Goal: Information Seeking & Learning: Learn about a topic

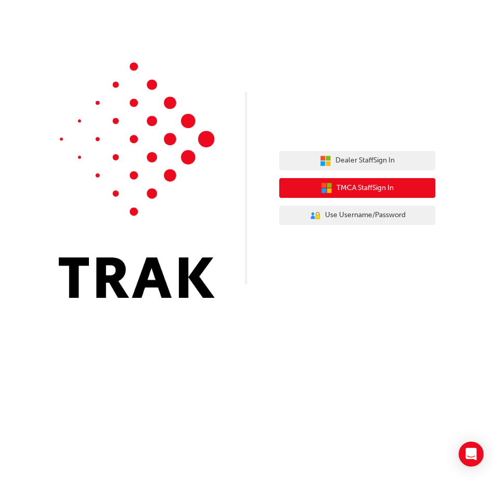
drag, startPoint x: 343, startPoint y: 186, endPoint x: 278, endPoint y: 165, distance: 67.8
click at [278, 165] on div "Dealer Staff Sign In TMCA Staff Sign In User Authentication Icon - Blue Person,…" at bounding box center [247, 156] width 494 height 313
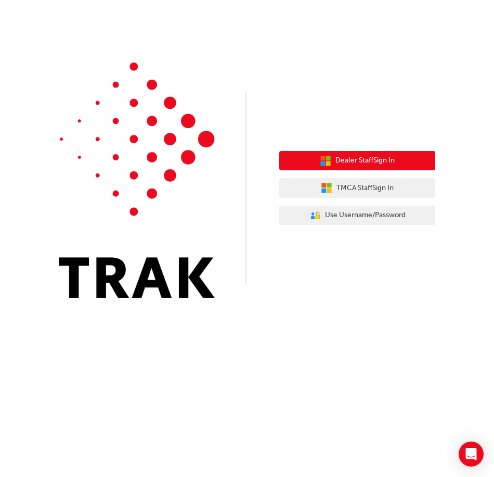
click at [309, 158] on button "Dealer Staff Sign In" at bounding box center [357, 161] width 156 height 20
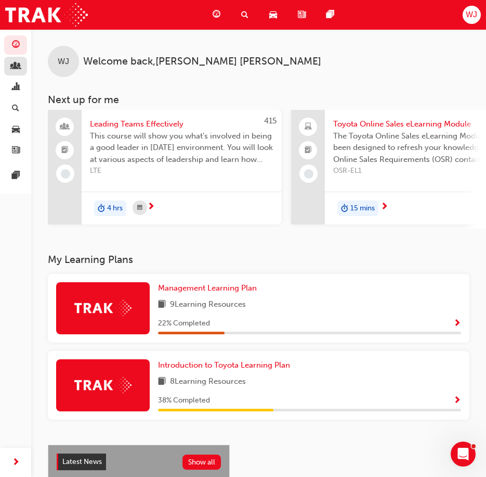
click at [22, 63] on link "button" at bounding box center [15, 66] width 23 height 19
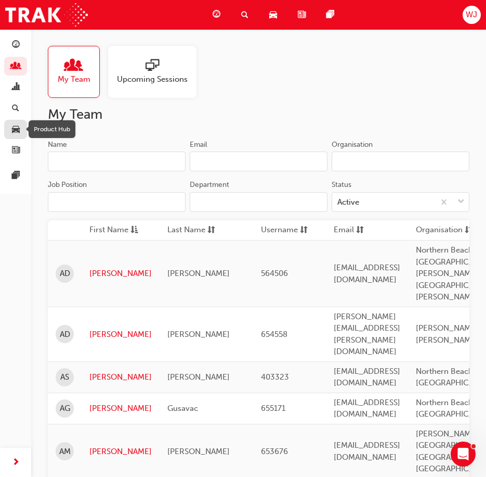
click at [16, 130] on span "car-icon" at bounding box center [16, 129] width 8 height 9
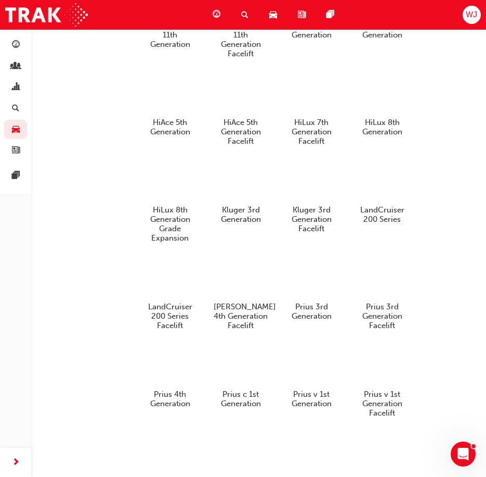
scroll to position [45, 0]
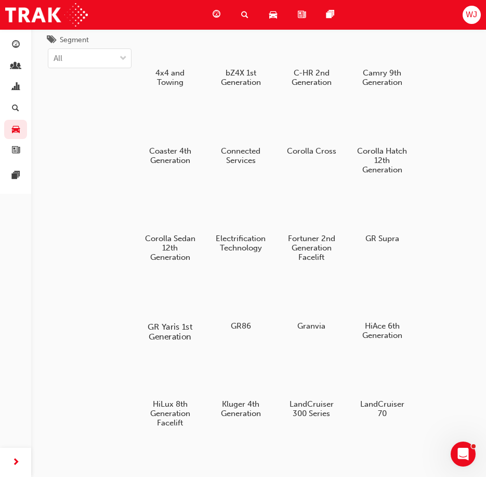
click at [176, 316] on div at bounding box center [170, 297] width 58 height 42
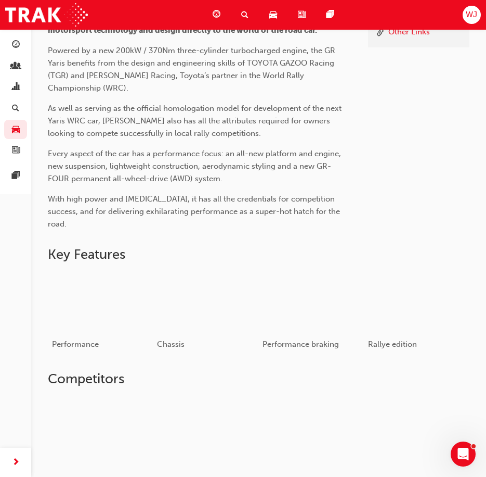
scroll to position [251, 0]
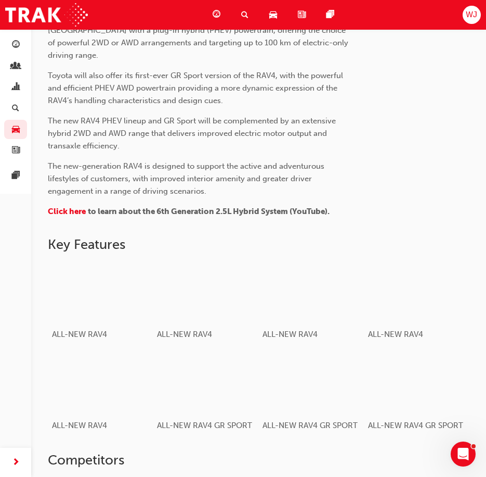
scroll to position [416, 0]
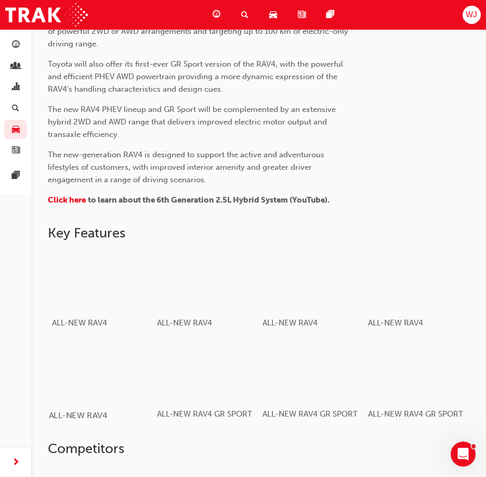
click at [115, 350] on div "button" at bounding box center [101, 371] width 104 height 58
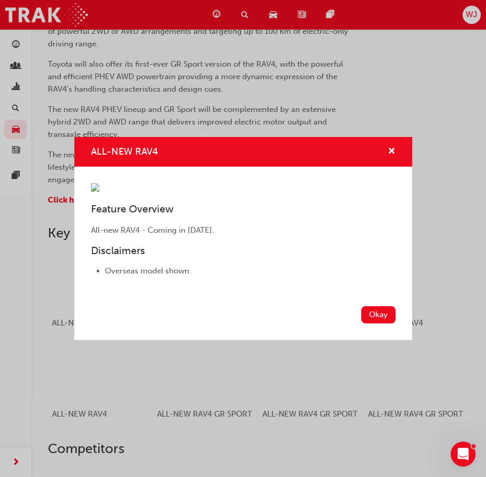
click at [162, 277] on li "Overseas model shown." at bounding box center [250, 271] width 291 height 12
click at [99, 191] on img "ALL-NEW RAV4" at bounding box center [95, 187] width 8 height 8
click at [374, 323] on button "Okay" at bounding box center [379, 314] width 34 height 17
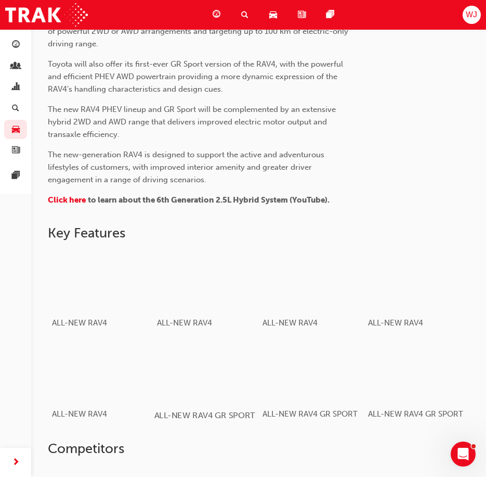
click at [210, 342] on div "button" at bounding box center [207, 371] width 104 height 58
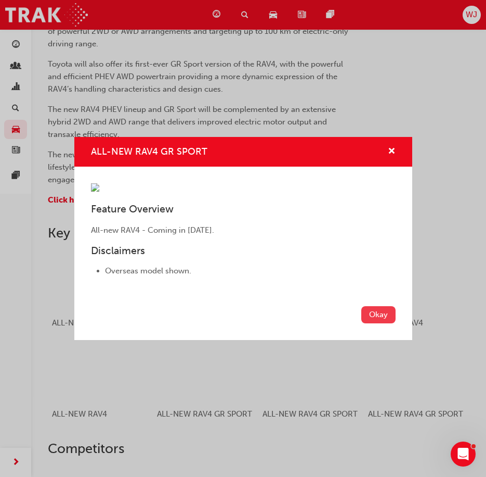
click at [381, 323] on button "Okay" at bounding box center [379, 314] width 34 height 17
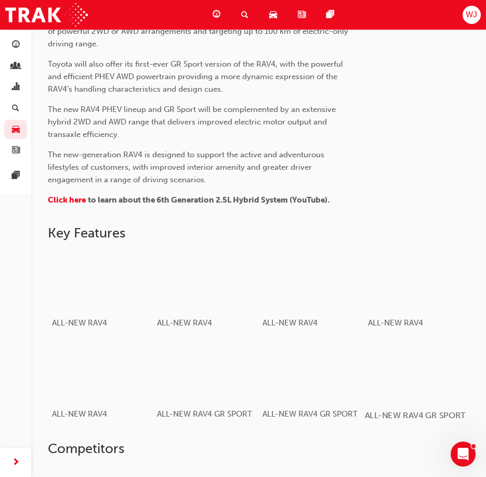
click at [413, 357] on div "button" at bounding box center [417, 371] width 104 height 58
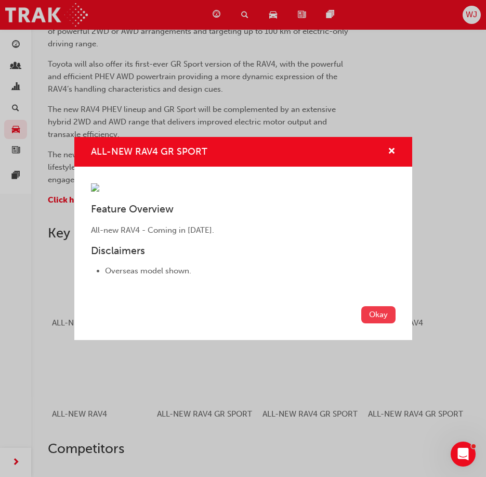
click at [378, 323] on button "Okay" at bounding box center [379, 314] width 34 height 17
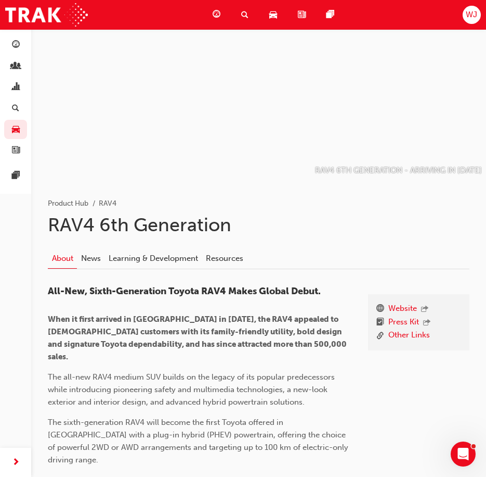
scroll to position [0, 0]
